Goal: Transaction & Acquisition: Purchase product/service

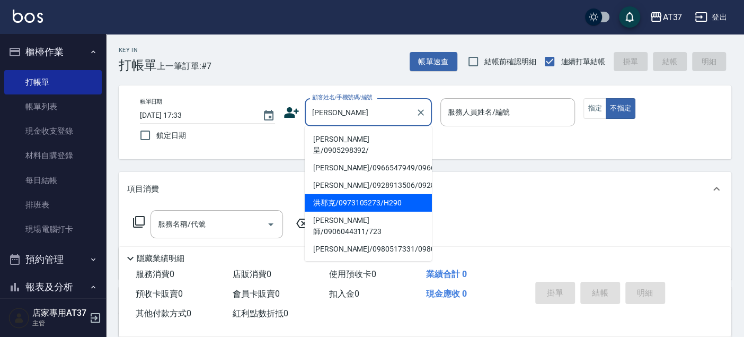
click at [327, 212] on li "洪郡克/0973105273/H290" at bounding box center [368, 202] width 127 height 17
type input "洪郡克/0973105273/H290"
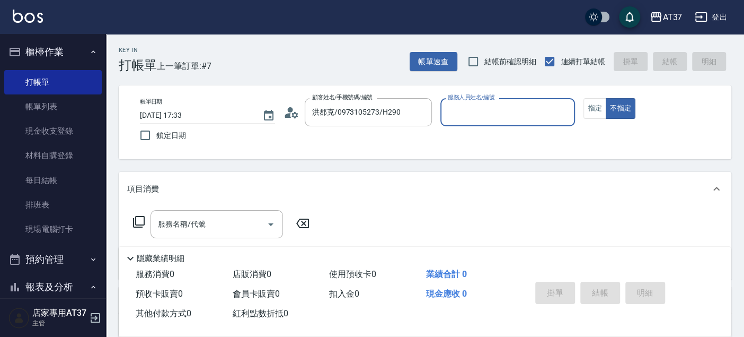
type input "[PERSON_NAME]-4"
click at [595, 108] on button "指定" at bounding box center [595, 108] width 23 height 21
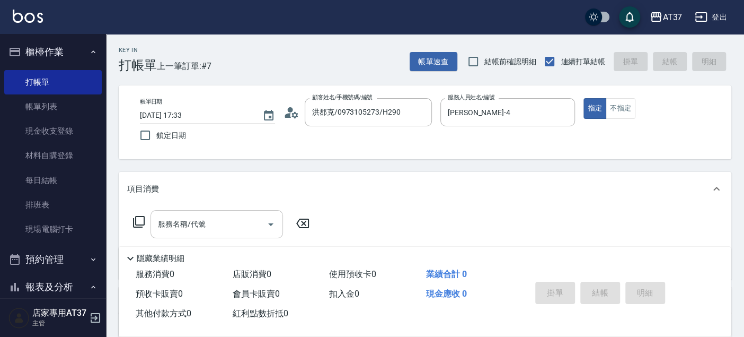
click at [195, 212] on div "服務名稱/代號" at bounding box center [217, 224] width 133 height 28
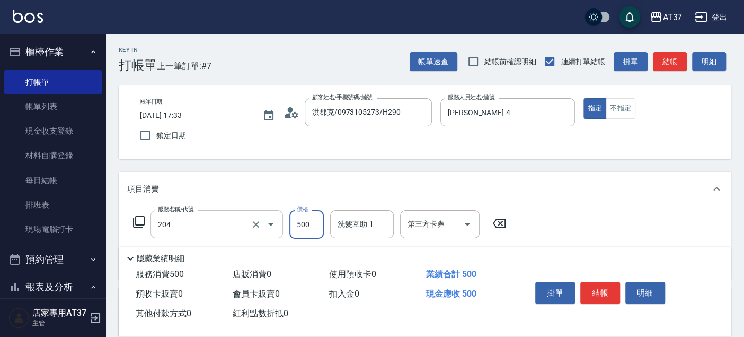
type input "A級洗+剪(204)"
click at [305, 225] on input "4450" at bounding box center [306, 224] width 34 height 29
type input "450"
click at [607, 282] on button "結帳" at bounding box center [601, 293] width 40 height 22
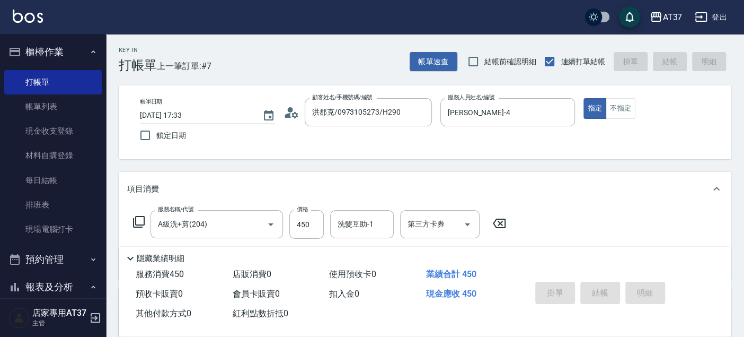
type input "[DATE] 18:10"
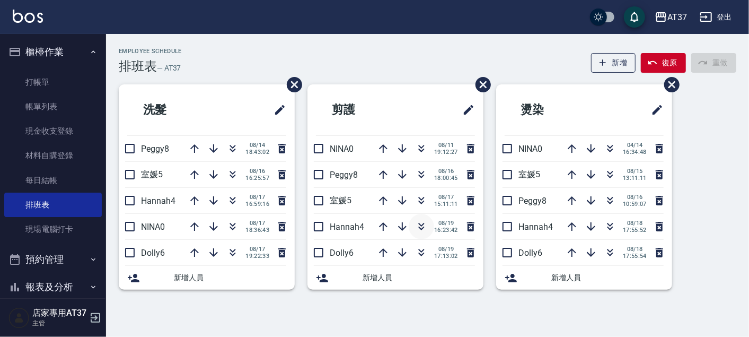
click at [422, 225] on icon "button" at bounding box center [421, 226] width 13 height 13
